Goal: Communication & Community: Answer question/provide support

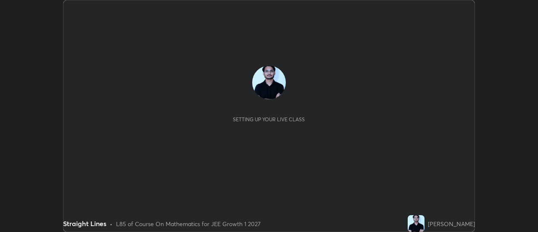
scroll to position [232, 538]
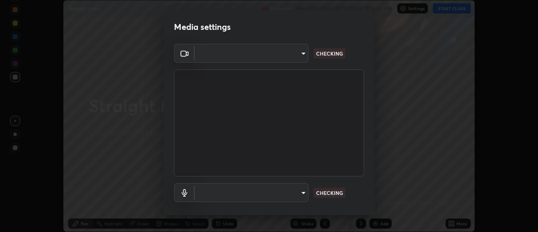
type input "20afe940cbeb59602439e807e0695b369d796bb7f65a41c81d65576627b30d72"
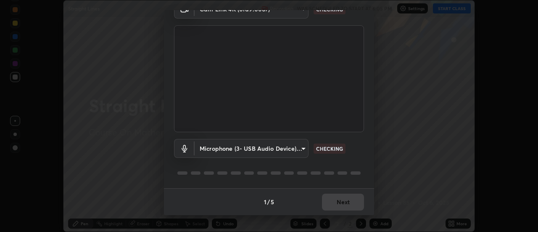
click at [299, 150] on body "Erase all Straight Lines Recording WAS SCHEDULED TO START AT 6:05 PM Settings S…" at bounding box center [269, 116] width 538 height 232
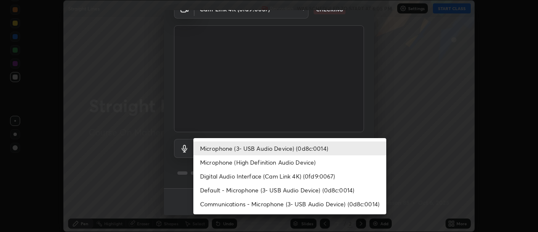
click at [288, 161] on li "Microphone (High Definition Audio Device)" at bounding box center [289, 162] width 193 height 14
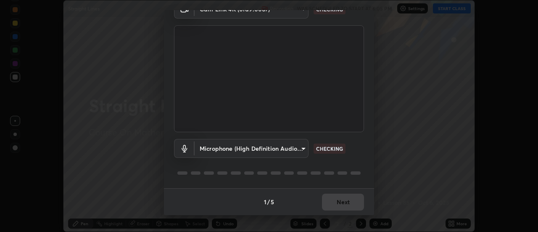
click at [281, 149] on li "Microphone (3- USB Audio Device) (0d8c:0014)" at bounding box center [265, 148] width 145 height 8
type input "ba4c52138f87483ab6386b7eac04ada058884bdffb85100b6cd20249b4154836"
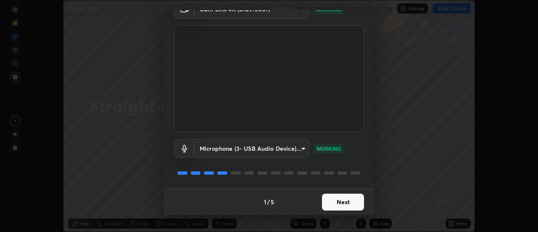
click at [346, 202] on button "Next" at bounding box center [343, 201] width 42 height 17
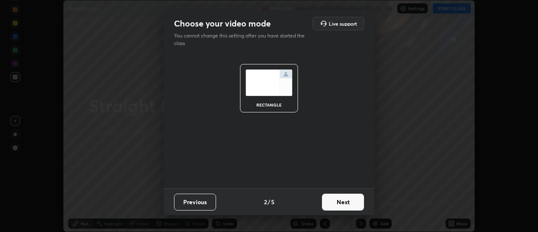
scroll to position [0, 0]
click at [347, 203] on button "Next" at bounding box center [343, 201] width 42 height 17
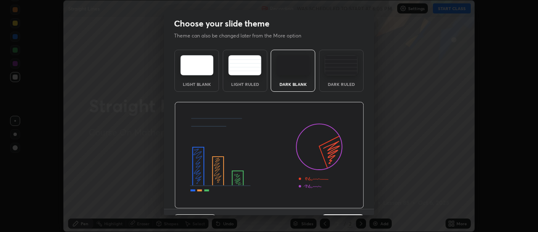
click at [348, 206] on img at bounding box center [270, 155] width 190 height 107
click at [352, 203] on img at bounding box center [270, 155] width 190 height 107
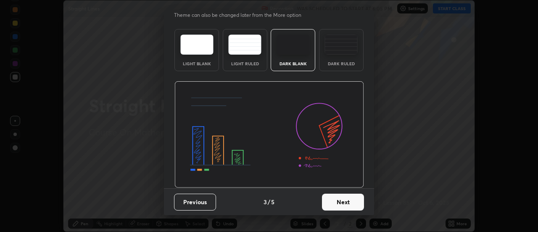
click at [349, 199] on button "Next" at bounding box center [343, 201] width 42 height 17
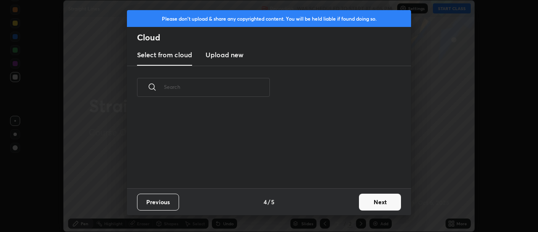
scroll to position [0, 0]
click at [347, 204] on div "Previous 4 / 5 Next" at bounding box center [269, 201] width 284 height 27
click at [349, 206] on div "Previous 4 / 5 Next" at bounding box center [269, 201] width 284 height 27
click at [360, 205] on button "Next" at bounding box center [380, 201] width 42 height 17
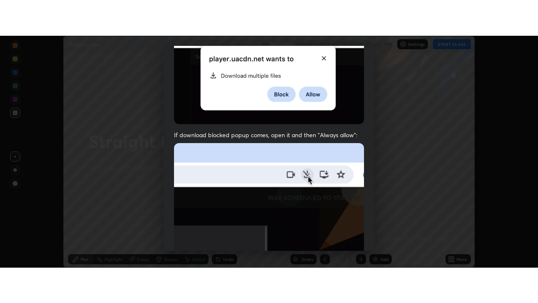
scroll to position [216, 0]
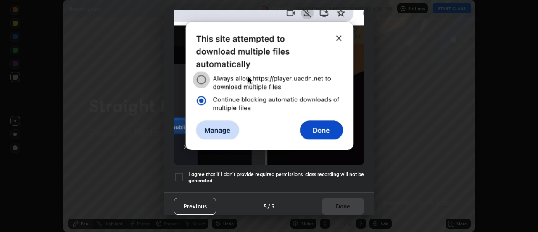
click at [334, 171] on h5 "I agree that if I don't provide required permissions, class recording will not …" at bounding box center [276, 177] width 176 height 13
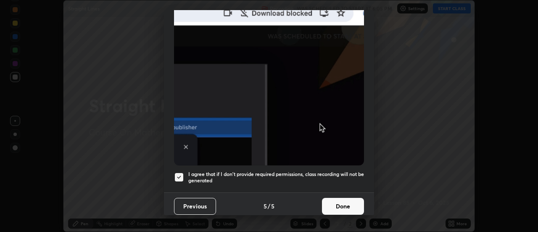
click at [339, 204] on button "Done" at bounding box center [343, 206] width 42 height 17
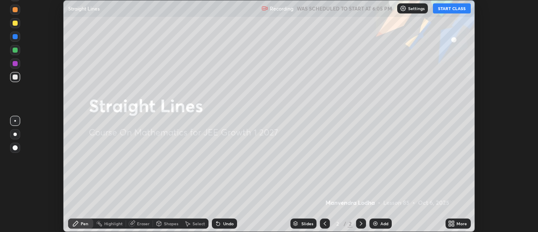
click at [465, 220] on div "More" at bounding box center [458, 223] width 25 height 10
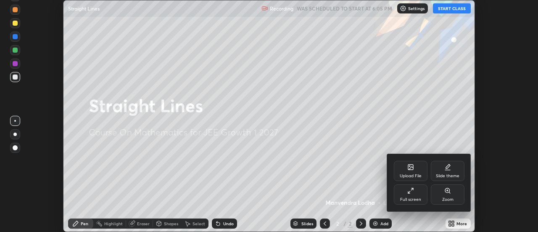
click at [419, 195] on div "Full screen" at bounding box center [411, 194] width 34 height 20
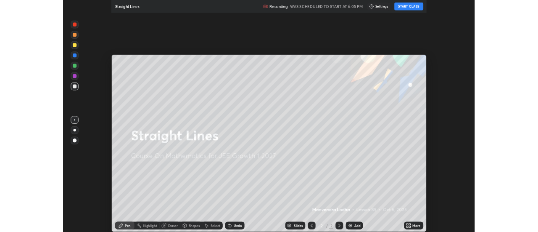
scroll to position [303, 538]
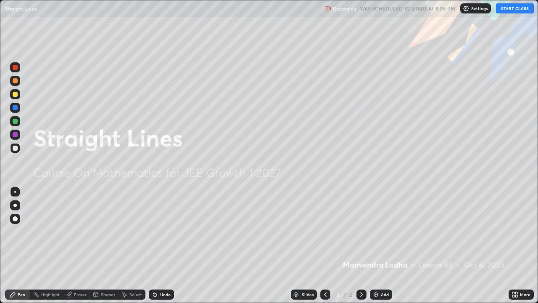
click at [513, 11] on button "START CLASS" at bounding box center [515, 8] width 38 height 10
click at [389, 231] on div "Add" at bounding box center [381, 294] width 22 height 10
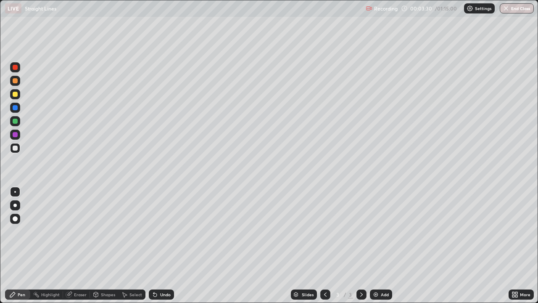
click at [378, 231] on img at bounding box center [376, 294] width 7 height 7
click at [17, 95] on div at bounding box center [15, 94] width 5 height 5
click at [13, 121] on div at bounding box center [15, 121] width 5 height 5
click at [161, 231] on div "Undo" at bounding box center [165, 294] width 11 height 4
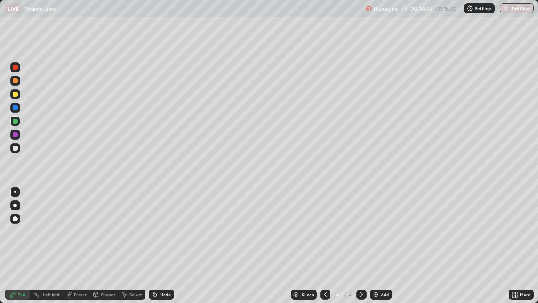
click at [161, 231] on div "Undo" at bounding box center [165, 294] width 11 height 4
click at [164, 231] on div "Undo" at bounding box center [165, 294] width 11 height 4
click at [15, 148] on div at bounding box center [15, 148] width 5 height 5
click at [387, 231] on div "Add" at bounding box center [385, 294] width 8 height 4
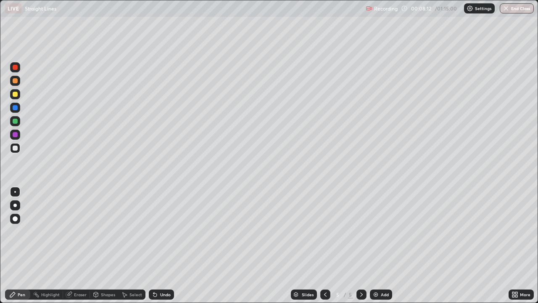
click at [19, 123] on div at bounding box center [15, 121] width 10 height 10
click at [13, 136] on div at bounding box center [15, 134] width 5 height 5
click at [384, 231] on div "Add" at bounding box center [385, 294] width 8 height 4
click at [381, 231] on div "Add" at bounding box center [385, 294] width 8 height 4
click at [83, 231] on div "Eraser" at bounding box center [80, 294] width 13 height 4
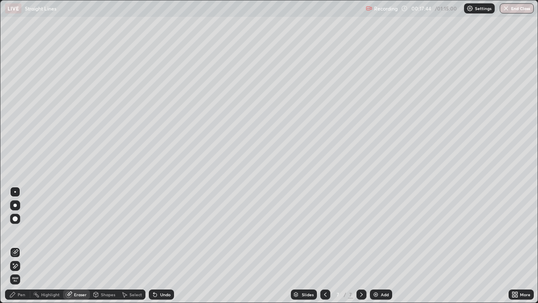
click at [19, 220] on div at bounding box center [15, 219] width 10 height 10
click at [21, 231] on div "Pen" at bounding box center [22, 294] width 8 height 4
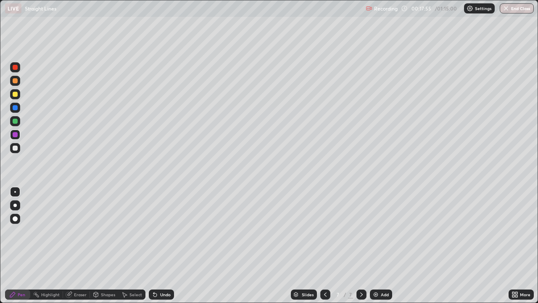
click at [13, 95] on div at bounding box center [15, 94] width 5 height 5
click at [14, 149] on div at bounding box center [15, 148] width 5 height 5
click at [17, 149] on div at bounding box center [15, 148] width 5 height 5
click at [15, 149] on div at bounding box center [15, 148] width 5 height 5
click at [374, 231] on img at bounding box center [376, 294] width 7 height 7
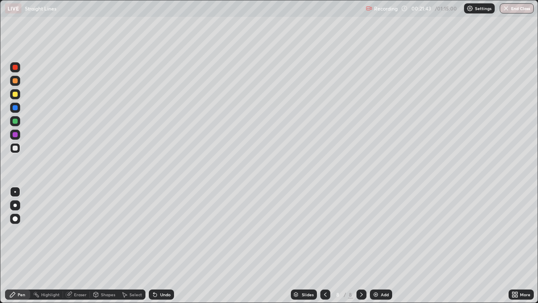
click at [15, 95] on div at bounding box center [15, 94] width 5 height 5
click at [13, 147] on div at bounding box center [15, 148] width 5 height 5
click at [15, 148] on div at bounding box center [15, 148] width 5 height 5
click at [16, 122] on div at bounding box center [15, 121] width 5 height 5
click at [86, 231] on div "Eraser" at bounding box center [80, 294] width 13 height 4
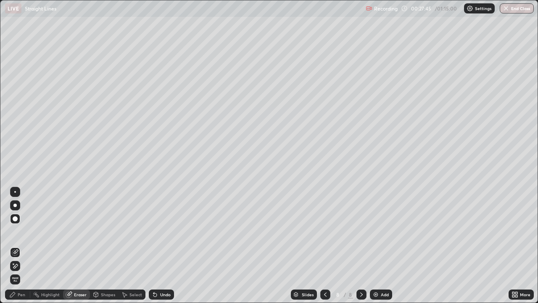
click at [25, 231] on div "Pen" at bounding box center [17, 294] width 25 height 10
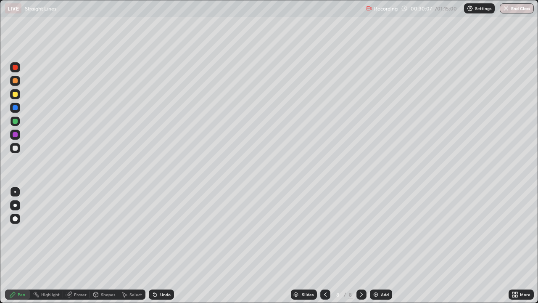
click at [376, 231] on img at bounding box center [376, 294] width 7 height 7
click at [16, 149] on div at bounding box center [15, 148] width 5 height 5
click at [329, 231] on div at bounding box center [325, 294] width 10 height 10
click at [361, 231] on icon at bounding box center [361, 294] width 7 height 7
click at [169, 231] on div "Undo" at bounding box center [165, 294] width 11 height 4
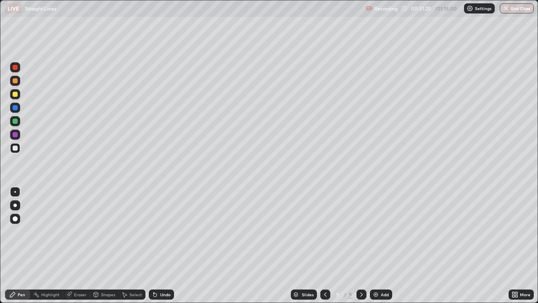
click at [166, 231] on div "Undo" at bounding box center [165, 294] width 11 height 4
click at [167, 231] on div "Undo" at bounding box center [165, 294] width 11 height 4
click at [324, 231] on icon at bounding box center [325, 294] width 3 height 4
click at [15, 109] on div at bounding box center [15, 107] width 5 height 5
click at [76, 231] on div "Eraser" at bounding box center [80, 294] width 13 height 4
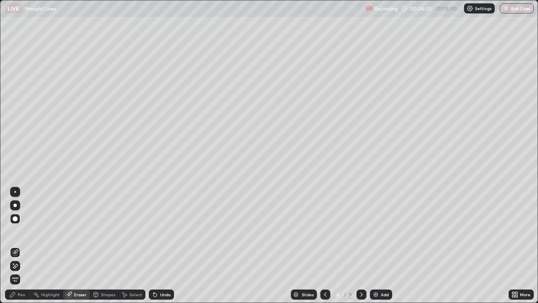
click at [17, 231] on div "Pen" at bounding box center [17, 294] width 25 height 10
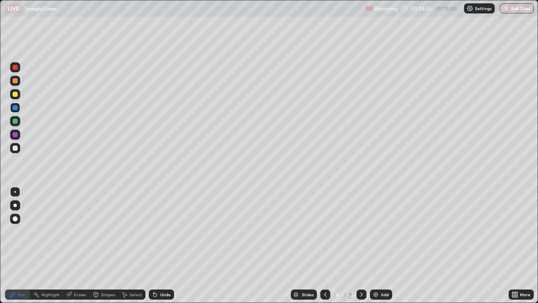
click at [361, 231] on icon at bounding box center [361, 294] width 7 height 7
click at [323, 231] on icon at bounding box center [325, 294] width 7 height 7
click at [361, 231] on icon at bounding box center [361, 294] width 7 height 7
click at [323, 231] on icon at bounding box center [325, 294] width 7 height 7
click at [132, 231] on div "Select" at bounding box center [136, 294] width 13 height 4
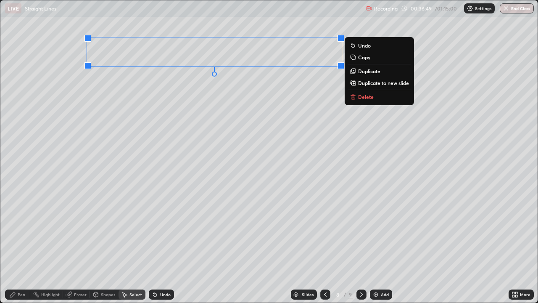
click at [361, 60] on p "Copy" at bounding box center [364, 57] width 12 height 7
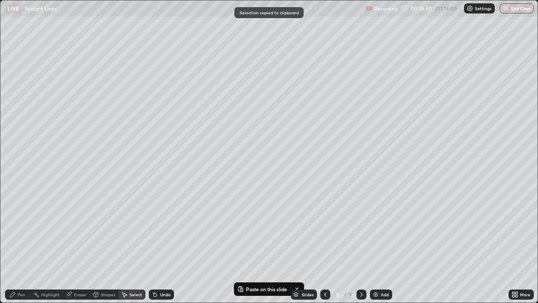
click at [361, 231] on icon at bounding box center [361, 294] width 3 height 4
click at [381, 231] on div "Add" at bounding box center [385, 294] width 8 height 4
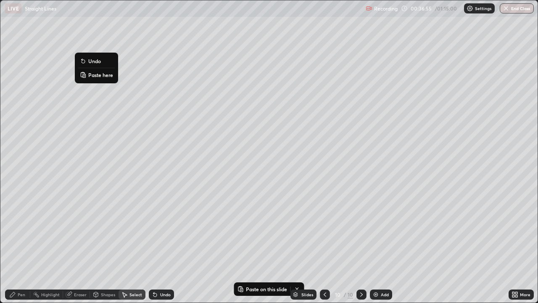
click at [97, 77] on p "Paste here" at bounding box center [100, 74] width 25 height 7
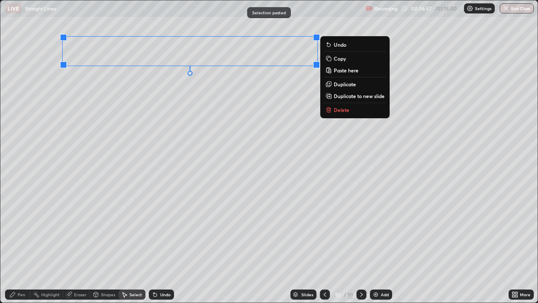
click at [111, 116] on div "0 ° Undo Copy Paste here Duplicate Duplicate to new slide Delete" at bounding box center [268, 151] width 537 height 302
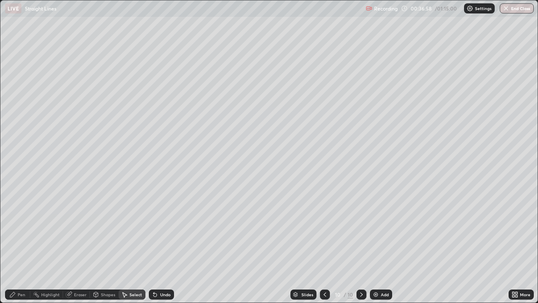
click at [20, 231] on div "Pen" at bounding box center [22, 294] width 8 height 4
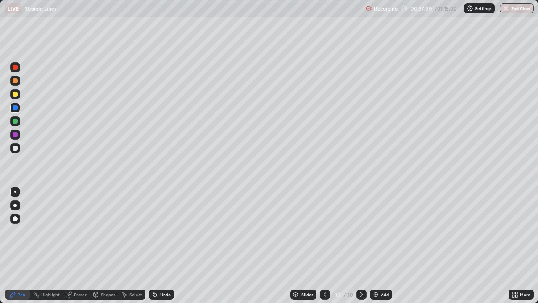
click at [16, 109] on div at bounding box center [15, 107] width 5 height 5
click at [383, 231] on div "Add" at bounding box center [385, 294] width 8 height 4
click at [20, 96] on div at bounding box center [15, 94] width 10 height 10
click at [17, 146] on div at bounding box center [15, 148] width 10 height 10
click at [17, 96] on div at bounding box center [15, 94] width 5 height 5
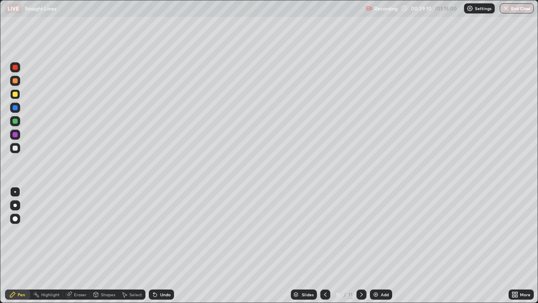
click at [16, 148] on div at bounding box center [15, 148] width 5 height 5
click at [325, 231] on icon at bounding box center [325, 294] width 7 height 7
click at [323, 231] on icon at bounding box center [325, 294] width 7 height 7
click at [325, 231] on icon at bounding box center [325, 294] width 7 height 7
click at [361, 231] on icon at bounding box center [361, 294] width 7 height 7
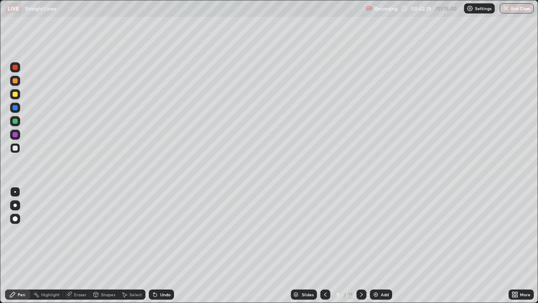
click at [362, 231] on icon at bounding box center [361, 294] width 7 height 7
click at [361, 231] on icon at bounding box center [361, 294] width 7 height 7
click at [383, 231] on div "Add" at bounding box center [385, 294] width 8 height 4
click at [19, 96] on div at bounding box center [15, 94] width 10 height 10
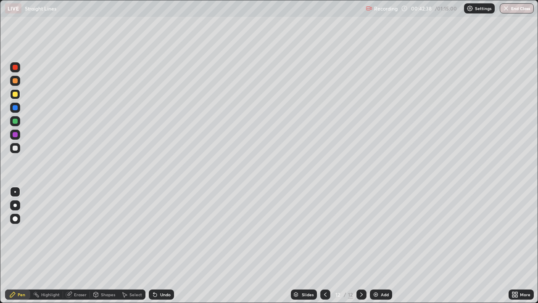
click at [17, 148] on div at bounding box center [15, 148] width 5 height 5
click at [16, 123] on div at bounding box center [15, 121] width 5 height 5
click at [167, 231] on div "Undo" at bounding box center [165, 294] width 11 height 4
click at [166, 231] on div "Undo" at bounding box center [165, 294] width 11 height 4
click at [17, 147] on div at bounding box center [15, 148] width 5 height 5
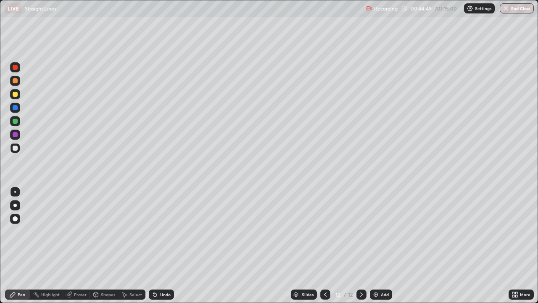
click at [154, 231] on icon at bounding box center [155, 294] width 3 height 3
click at [16, 121] on div at bounding box center [15, 121] width 5 height 5
click at [165, 231] on div "Undo" at bounding box center [165, 294] width 11 height 4
click at [374, 231] on img at bounding box center [376, 294] width 7 height 7
click at [14, 151] on div at bounding box center [15, 148] width 10 height 10
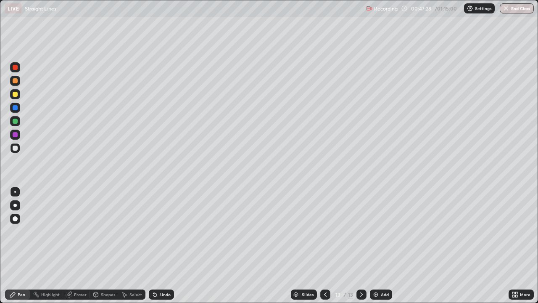
click at [326, 231] on icon at bounding box center [325, 294] width 7 height 7
click at [361, 231] on icon at bounding box center [361, 294] width 7 height 7
click at [19, 122] on div at bounding box center [15, 121] width 10 height 10
click at [327, 231] on div at bounding box center [325, 294] width 10 height 10
click at [361, 231] on icon at bounding box center [361, 294] width 7 height 7
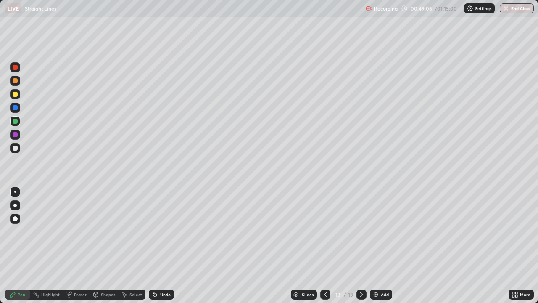
click at [325, 231] on icon at bounding box center [325, 294] width 7 height 7
click at [329, 231] on div at bounding box center [325, 294] width 10 height 10
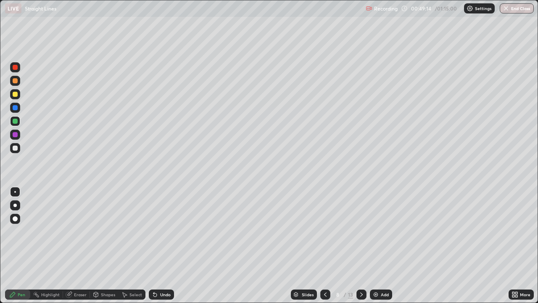
click at [361, 231] on icon at bounding box center [361, 294] width 7 height 7
click at [362, 231] on icon at bounding box center [361, 294] width 7 height 7
click at [364, 231] on div at bounding box center [362, 294] width 10 height 10
click at [364, 231] on icon at bounding box center [361, 294] width 7 height 7
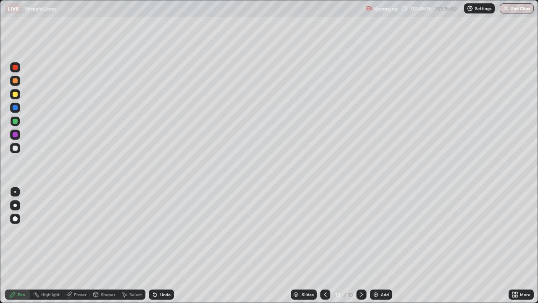
click at [365, 231] on div at bounding box center [362, 294] width 10 height 10
click at [384, 231] on div "Add" at bounding box center [385, 294] width 8 height 4
click at [15, 95] on div at bounding box center [15, 94] width 5 height 5
click at [162, 231] on div "Undo" at bounding box center [165, 294] width 11 height 4
click at [13, 148] on div at bounding box center [15, 148] width 5 height 5
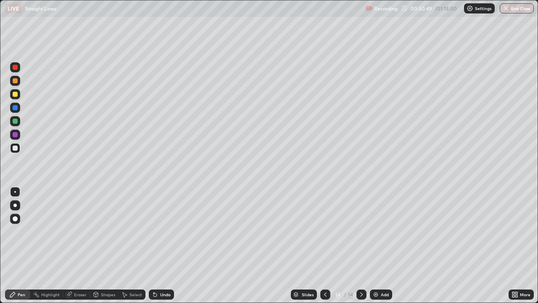
click at [163, 231] on div "Undo" at bounding box center [165, 294] width 11 height 4
click at [163, 231] on div "Undo" at bounding box center [161, 294] width 25 height 10
click at [162, 231] on div "Undo" at bounding box center [165, 294] width 11 height 4
click at [164, 231] on div "Undo" at bounding box center [165, 294] width 11 height 4
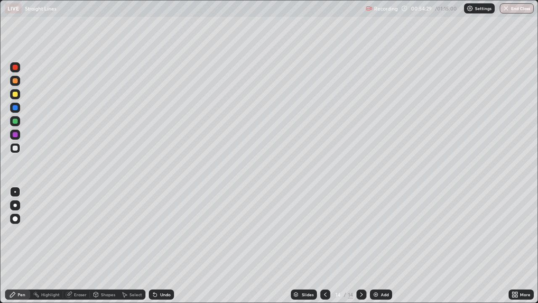
click at [326, 231] on icon at bounding box center [325, 294] width 7 height 7
click at [362, 231] on icon at bounding box center [361, 294] width 7 height 7
click at [324, 231] on icon at bounding box center [325, 294] width 3 height 4
click at [360, 231] on icon at bounding box center [361, 294] width 3 height 4
click at [325, 231] on icon at bounding box center [325, 294] width 7 height 7
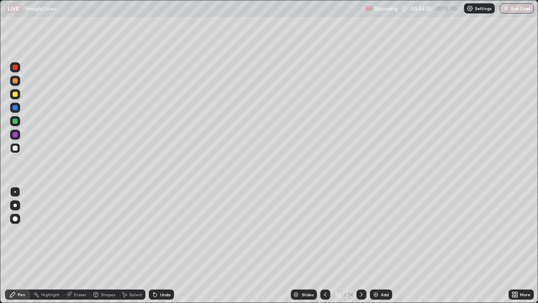
click at [361, 231] on icon at bounding box center [361, 294] width 7 height 7
click at [325, 231] on icon at bounding box center [325, 294] width 7 height 7
click at [360, 231] on icon at bounding box center [361, 294] width 7 height 7
click at [328, 231] on div at bounding box center [325, 294] width 10 height 10
click at [329, 231] on div at bounding box center [325, 294] width 10 height 10
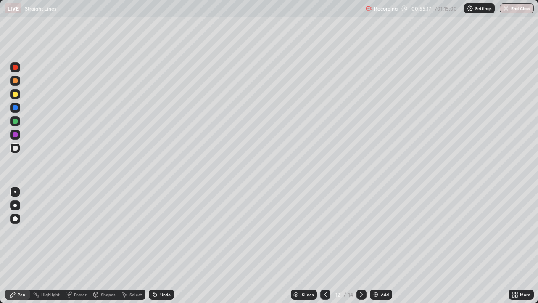
click at [328, 231] on div at bounding box center [325, 294] width 10 height 10
click at [360, 231] on icon at bounding box center [361, 294] width 7 height 7
click at [325, 231] on icon at bounding box center [325, 294] width 7 height 7
click at [363, 231] on icon at bounding box center [361, 294] width 7 height 7
click at [361, 231] on icon at bounding box center [361, 294] width 7 height 7
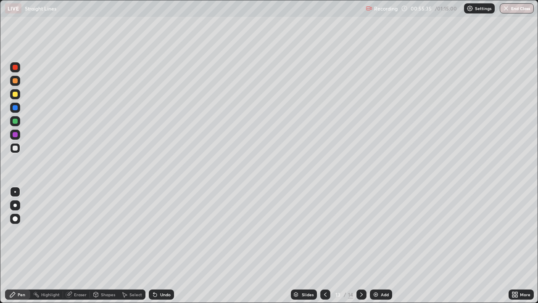
click at [361, 231] on icon at bounding box center [361, 294] width 7 height 7
click at [374, 231] on img at bounding box center [376, 294] width 7 height 7
click at [326, 231] on icon at bounding box center [325, 294] width 7 height 7
click at [360, 231] on icon at bounding box center [361, 294] width 3 height 4
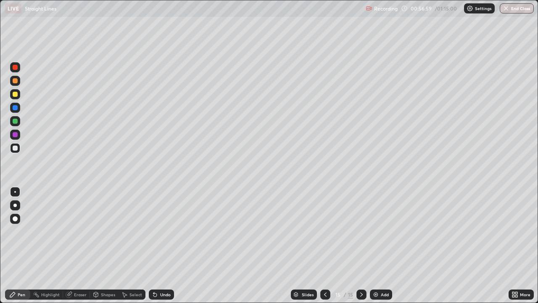
click at [325, 231] on icon at bounding box center [325, 294] width 7 height 7
click at [324, 231] on icon at bounding box center [325, 294] width 7 height 7
click at [325, 231] on icon at bounding box center [325, 294] width 7 height 7
click at [323, 231] on icon at bounding box center [325, 294] width 7 height 7
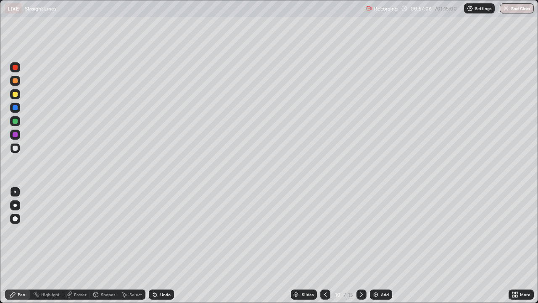
click at [320, 231] on div at bounding box center [325, 294] width 10 height 10
click at [321, 231] on div at bounding box center [325, 294] width 10 height 10
click at [132, 231] on div "Select" at bounding box center [136, 294] width 13 height 4
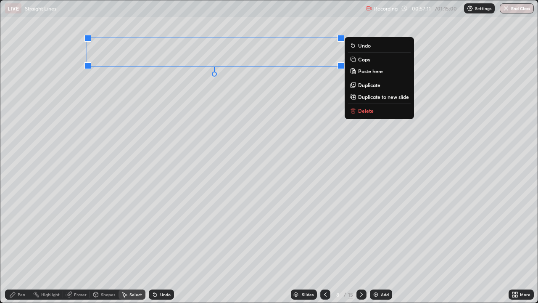
click at [363, 61] on p "Copy" at bounding box center [364, 59] width 12 height 7
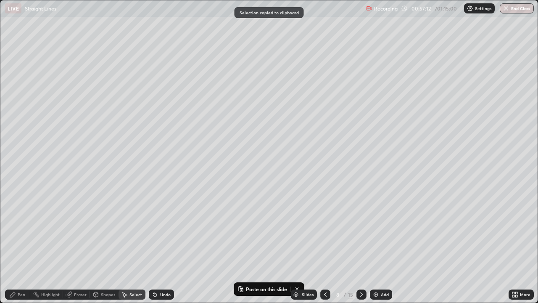
click at [357, 231] on div at bounding box center [362, 294] width 10 height 10
click at [361, 231] on icon at bounding box center [361, 294] width 7 height 7
click at [360, 231] on icon at bounding box center [361, 294] width 7 height 7
click at [361, 231] on icon at bounding box center [361, 294] width 7 height 7
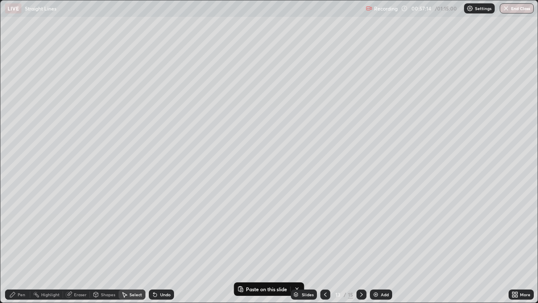
click at [361, 231] on icon at bounding box center [361, 294] width 7 height 7
click at [360, 231] on icon at bounding box center [361, 294] width 7 height 7
click at [103, 81] on button "Paste here" at bounding box center [107, 77] width 37 height 10
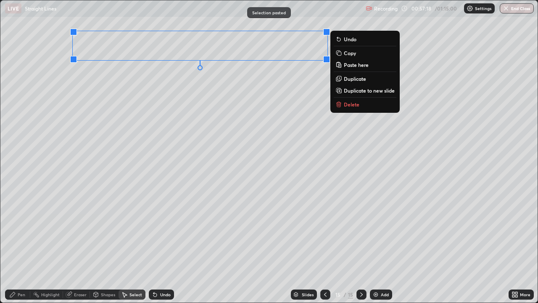
click at [138, 111] on div "0 ° Undo Copy Paste here Duplicate Duplicate to new slide Delete" at bounding box center [268, 151] width 537 height 302
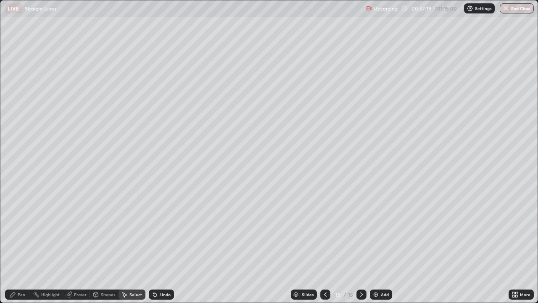
click at [19, 231] on div "Pen" at bounding box center [22, 294] width 8 height 4
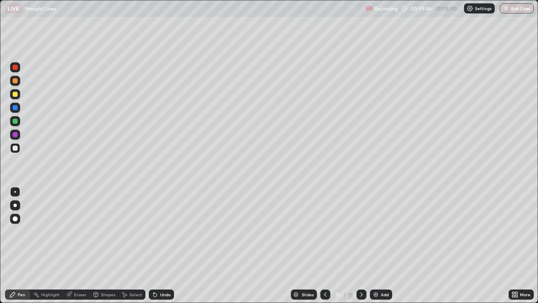
click at [325, 231] on icon at bounding box center [325, 294] width 7 height 7
click at [330, 231] on div at bounding box center [325, 294] width 10 height 17
click at [327, 231] on div at bounding box center [325, 294] width 10 height 17
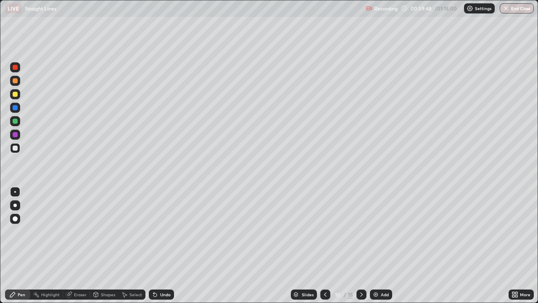
click at [326, 231] on div at bounding box center [325, 294] width 10 height 17
click at [361, 231] on icon at bounding box center [361, 294] width 7 height 7
click at [357, 231] on div at bounding box center [362, 294] width 10 height 10
click at [358, 231] on div at bounding box center [362, 294] width 10 height 10
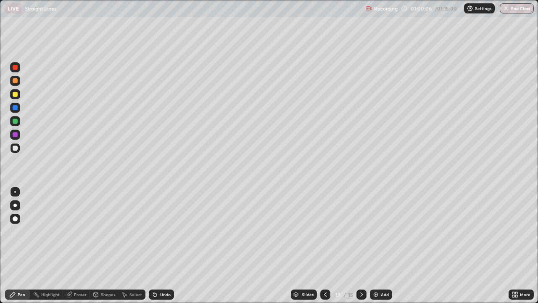
click at [357, 231] on div at bounding box center [362, 294] width 10 height 10
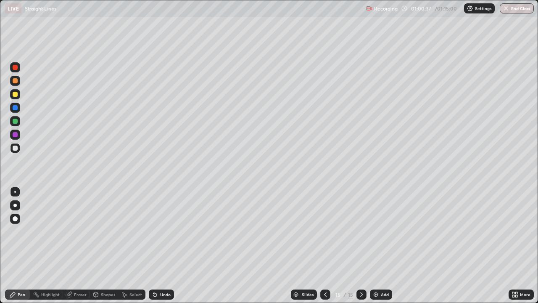
click at [167, 231] on div "Undo" at bounding box center [165, 294] width 11 height 4
click at [164, 231] on div "Undo" at bounding box center [165, 294] width 11 height 4
click at [382, 231] on div "Add" at bounding box center [385, 294] width 8 height 4
click at [15, 97] on div at bounding box center [15, 94] width 10 height 10
click at [514, 231] on icon at bounding box center [514, 293] width 2 height 2
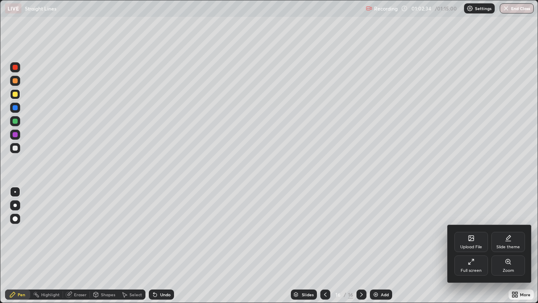
click at [471, 231] on div "Full screen" at bounding box center [471, 270] width 21 height 4
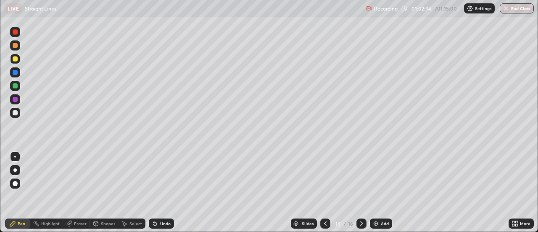
scroll to position [41825, 41519]
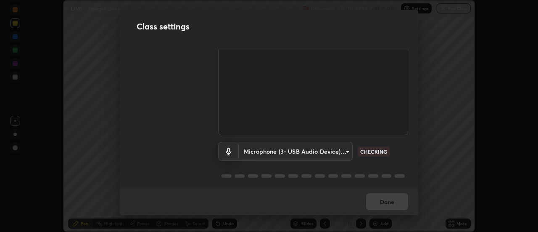
scroll to position [53, 0]
click at [347, 148] on body "Erase all LIVE Straight Lines Recording 01:02:55 / 01:15:00 Settings End Class …" at bounding box center [269, 116] width 538 height 232
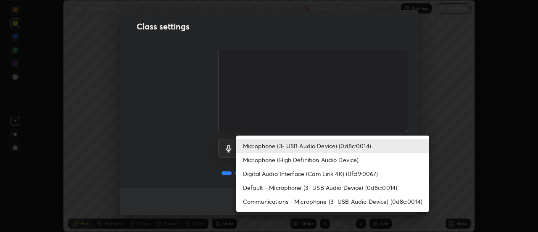
click at [340, 158] on li "Microphone (High Definition Audio Device)" at bounding box center [332, 160] width 193 height 14
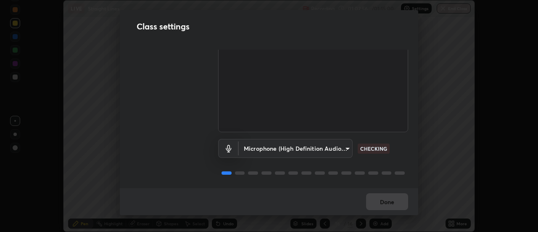
click at [341, 144] on body "Erase all LIVE Straight Lines Recording 01:02:56 / 01:15:00 Settings End Class …" at bounding box center [269, 116] width 538 height 232
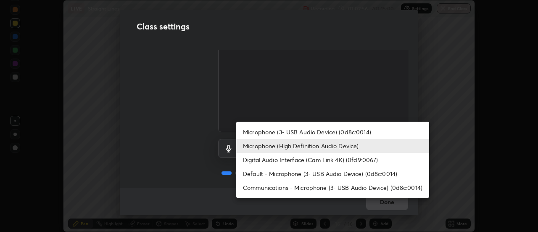
click at [346, 133] on li "Microphone (3- USB Audio Device) (0d8c:0014)" at bounding box center [332, 132] width 193 height 14
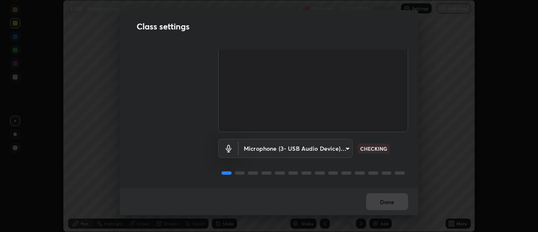
type input "ba4c52138f87483ab6386b7eac04ada058884bdffb85100b6cd20249b4154836"
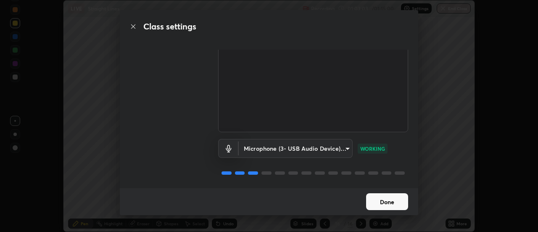
click at [395, 199] on button "Done" at bounding box center [387, 201] width 42 height 17
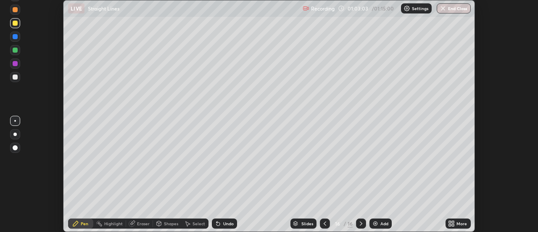
click at [459, 220] on div "More" at bounding box center [458, 223] width 25 height 10
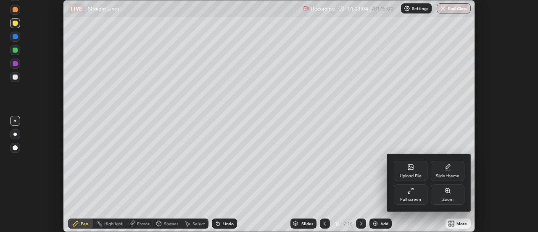
click at [422, 194] on div "Full screen" at bounding box center [411, 194] width 34 height 20
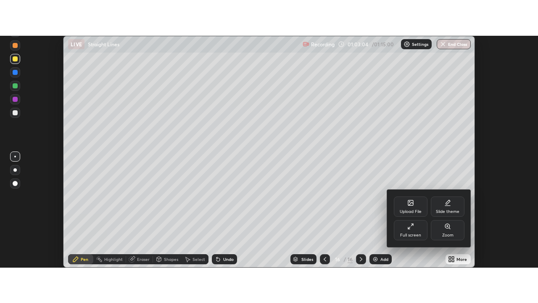
scroll to position [303, 538]
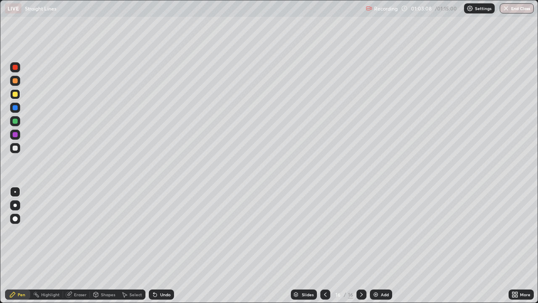
click at [77, 231] on div "Eraser" at bounding box center [80, 294] width 13 height 4
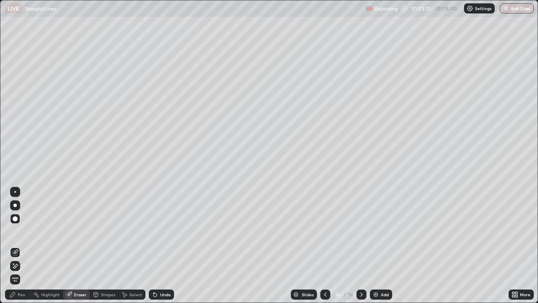
click at [18, 231] on div "Pen" at bounding box center [17, 294] width 25 height 10
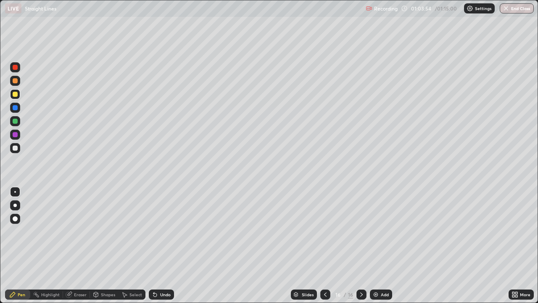
click at [16, 148] on div at bounding box center [15, 148] width 5 height 5
click at [165, 231] on div "Undo" at bounding box center [165, 294] width 11 height 4
click at [19, 123] on div at bounding box center [15, 121] width 10 height 10
click at [20, 94] on div at bounding box center [15, 94] width 10 height 10
click at [517, 8] on button "End Class" at bounding box center [517, 8] width 34 height 10
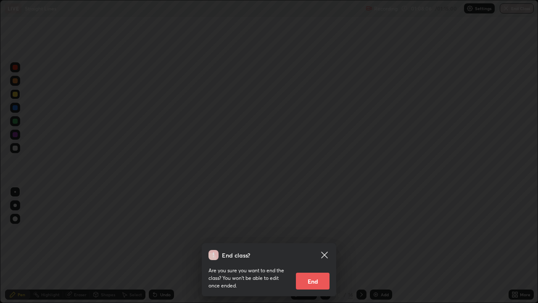
click at [316, 231] on button "End" at bounding box center [313, 281] width 34 height 17
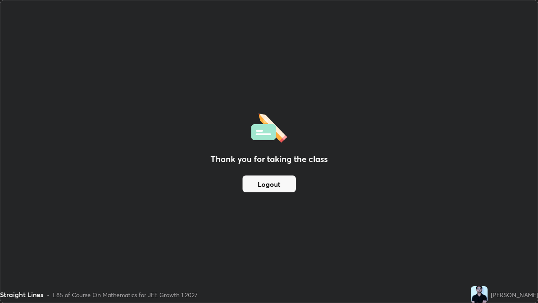
click at [274, 186] on button "Logout" at bounding box center [269, 183] width 53 height 17
click at [273, 186] on button "Logout" at bounding box center [269, 183] width 53 height 17
click at [273, 185] on button "Logout" at bounding box center [269, 183] width 53 height 17
